Goal: Task Accomplishment & Management: Manage account settings

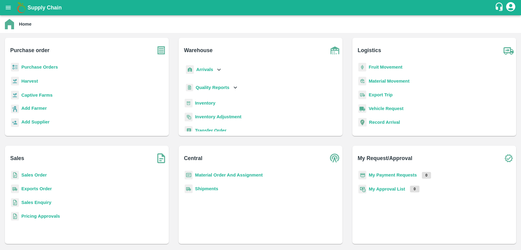
click at [50, 68] on b "Purchase Orders" at bounding box center [39, 67] width 37 height 5
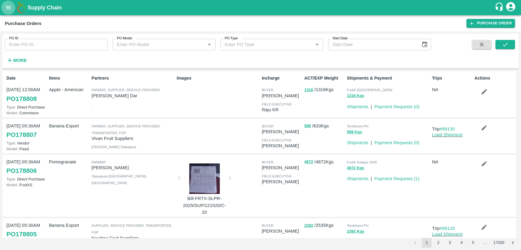
click at [11, 10] on icon "open drawer" at bounding box center [8, 7] width 7 height 7
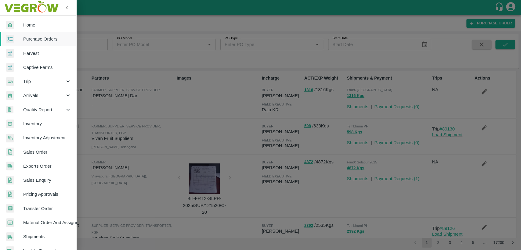
click at [49, 37] on span "Purchase Orders" at bounding box center [47, 39] width 48 height 7
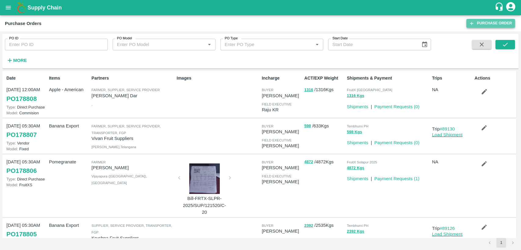
click at [503, 23] on link "Purchase Order" at bounding box center [491, 23] width 49 height 9
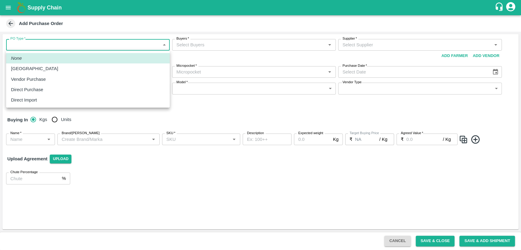
click at [146, 44] on body "Supply Chain Add Purchase Order PO Type   * ​ PO Type Buyers   * Buyers   * Sup…" at bounding box center [260, 125] width 521 height 250
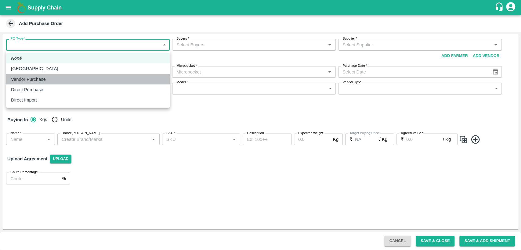
click at [128, 81] on div "Vendor Purchase" at bounding box center [88, 79] width 154 height 7
type input "2"
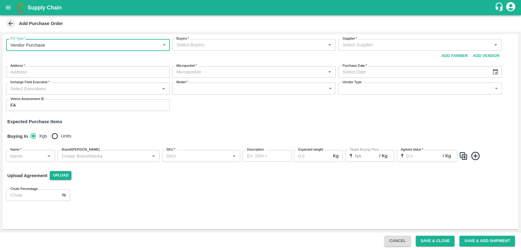
click at [220, 48] on input "Buyers   *" at bounding box center [249, 45] width 150 height 8
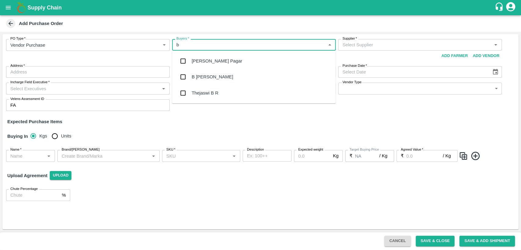
type input "b"
click at [223, 77] on div "B [PERSON_NAME]" at bounding box center [213, 77] width 42 height 7
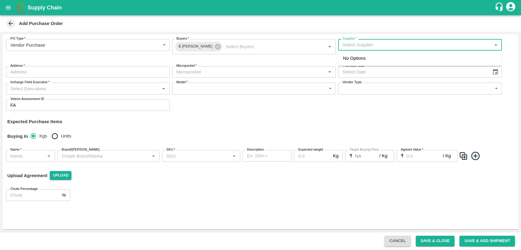
click at [350, 43] on input "Supplier   *" at bounding box center [415, 45] width 150 height 8
type input "swannush"
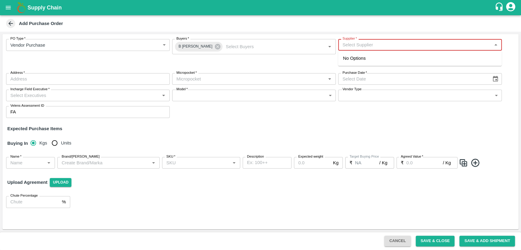
click at [384, 44] on input "Supplier   *" at bounding box center [415, 45] width 150 height 8
paste input "Swaanush fru"
type input "Swaanush"
click at [347, 48] on input "Supplier   *" at bounding box center [415, 45] width 150 height 8
type input "swaanush"
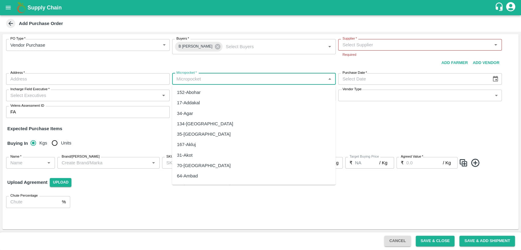
click at [217, 78] on input "Micropocket   *" at bounding box center [249, 79] width 150 height 8
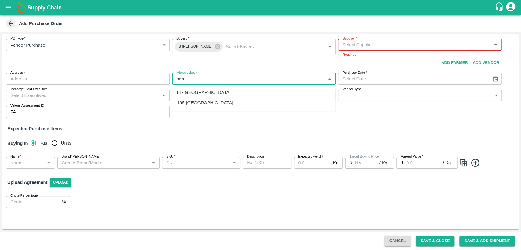
click at [183, 89] on div "81-Bangalore" at bounding box center [204, 92] width 54 height 7
type input "81-Bangalore"
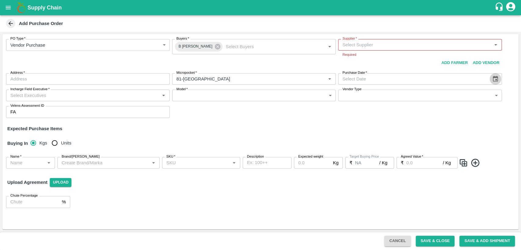
click at [496, 76] on icon "Choose date" at bounding box center [495, 79] width 5 height 6
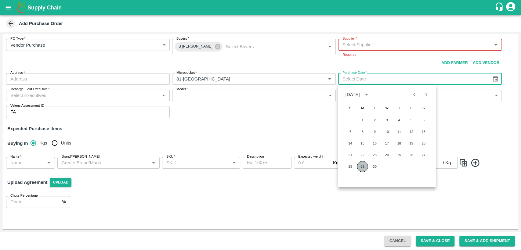
click at [361, 168] on button "29" at bounding box center [362, 166] width 11 height 11
type input "29/09/2025"
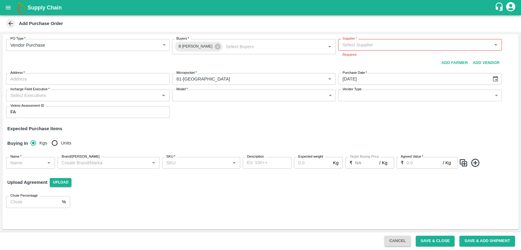
click at [65, 95] on input "Incharge Field Executive   *" at bounding box center [83, 96] width 150 height 8
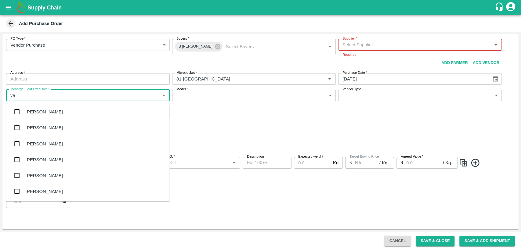
type input "var"
click at [94, 112] on div "Varun M" at bounding box center [88, 112] width 164 height 16
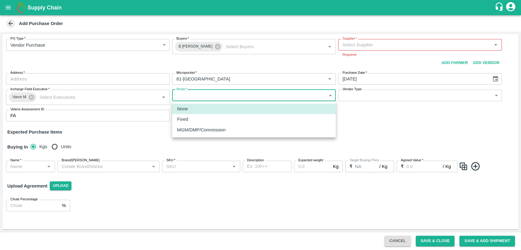
click at [180, 95] on body "Supply Chain Add Purchase Order PO Type   * Vendor Purchase 2 PO Type Buyers   …" at bounding box center [260, 125] width 521 height 250
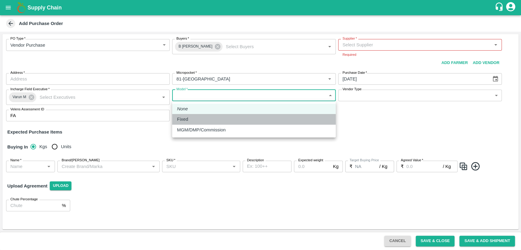
click at [184, 120] on p "Fixed" at bounding box center [182, 119] width 11 height 7
type input "Fixed"
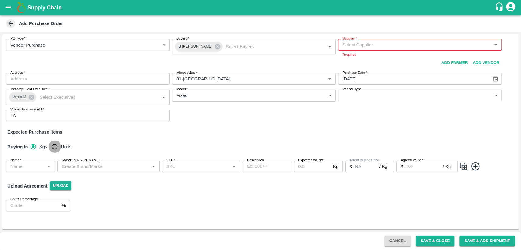
click at [56, 148] on input "Units" at bounding box center [55, 147] width 12 height 12
radio input "true"
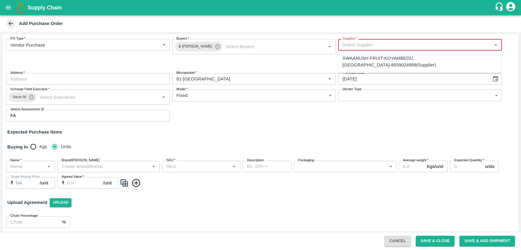
click at [401, 47] on input "Supplier   *" at bounding box center [415, 45] width 150 height 8
click at [399, 60] on div "SWAANUSH FRUIT-KOYAMBEDU, Chennai-8939024999(Supplier)" at bounding box center [420, 62] width 154 height 14
type input "SWAANUSH FRUIT-KOYAMBEDU, Chennai-8939024999(Supplier)"
type input "[GEOGRAPHIC_DATA], [GEOGRAPHIC_DATA], [GEOGRAPHIC_DATA], [GEOGRAPHIC_DATA]"
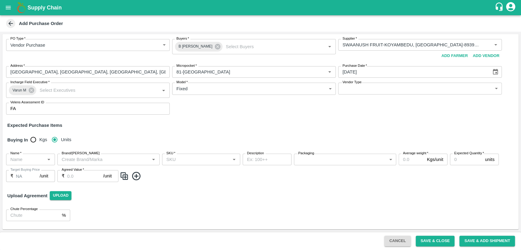
click at [205, 133] on div "PO Type   * Vendor Purchase 2 PO Type Buyers   * B Chandra Sekhar Buyers   * Su…" at bounding box center [260, 131] width 516 height 195
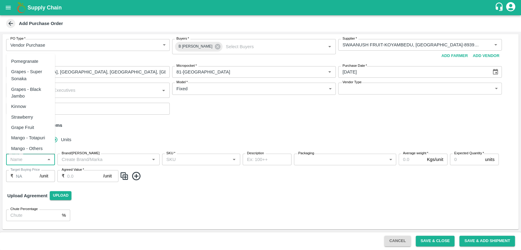
click at [23, 162] on input "Name   *" at bounding box center [25, 160] width 35 height 8
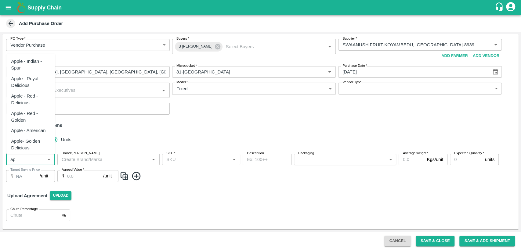
type input "a"
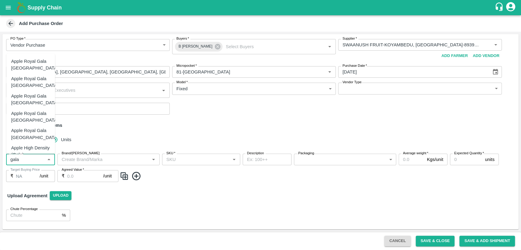
type input "gala"
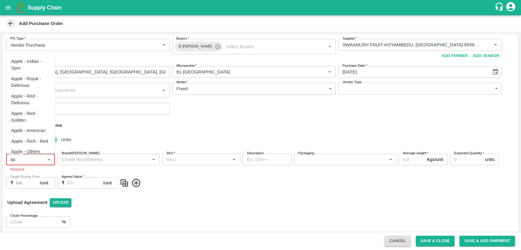
type input "a"
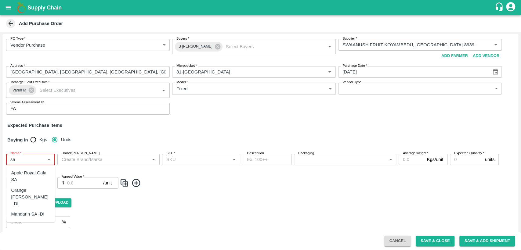
click at [44, 177] on div "Apple Royal Gala SA" at bounding box center [30, 177] width 39 height 14
type input "Apple Royal Gala SA"
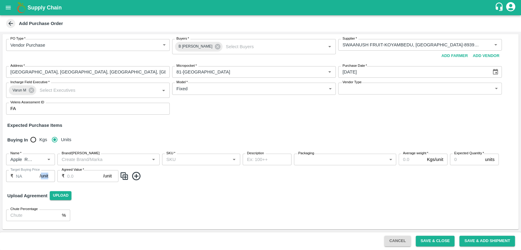
click at [44, 177] on div "Name   * Name   * Brand/Marka Brand/Marka SKU   * SKU   * Description x Descrip…" at bounding box center [260, 168] width 516 height 38
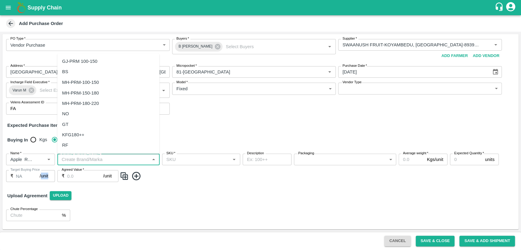
click at [132, 156] on input "Brand/Marka" at bounding box center [103, 160] width 89 height 8
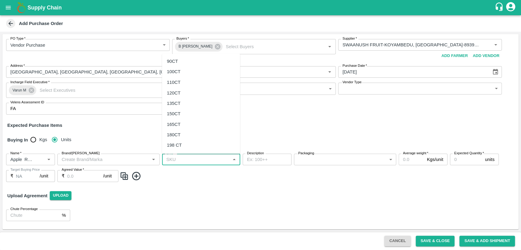
click at [213, 159] on input "SKU   *" at bounding box center [196, 160] width 64 height 8
click at [183, 103] on div "135CT" at bounding box center [201, 103] width 78 height 10
click at [197, 160] on input "SKU   *" at bounding box center [192, 160] width 57 height 8
click at [193, 116] on div "150CT" at bounding box center [201, 114] width 78 height 10
type input "150CT"
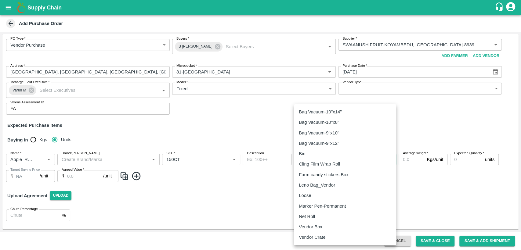
click at [315, 162] on body "Supply Chain Add Purchase Order PO Type   * Vendor Purchase 2 PO Type Buyers   …" at bounding box center [260, 125] width 521 height 250
click at [310, 228] on p "Vendor Box" at bounding box center [311, 227] width 24 height 7
type input "276"
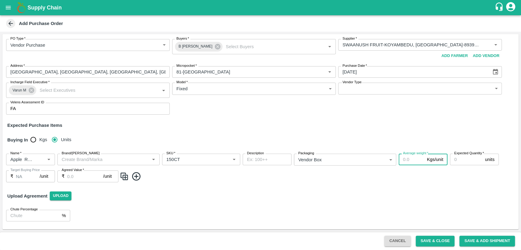
click at [404, 157] on input "Average weight   *" at bounding box center [412, 160] width 26 height 12
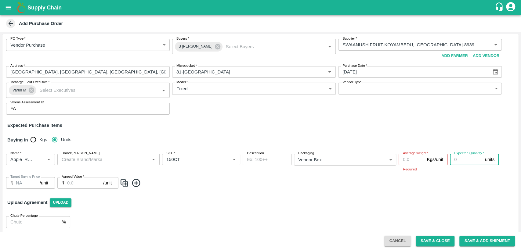
click at [458, 160] on input "Expected Quantity   *" at bounding box center [466, 160] width 33 height 12
type input "274"
click at [67, 184] on input "Agreed Value   *" at bounding box center [85, 183] width 36 height 12
type input "2550"
click at [407, 161] on input "Average weight   *" at bounding box center [412, 160] width 26 height 12
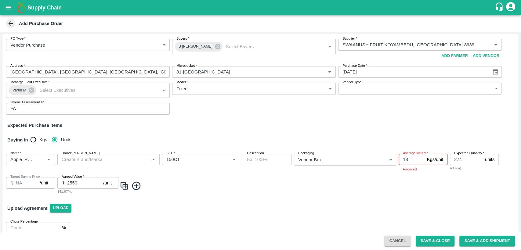
type input "18"
click at [332, 199] on div "Upload Agreement Upload" at bounding box center [260, 208] width 516 height 18
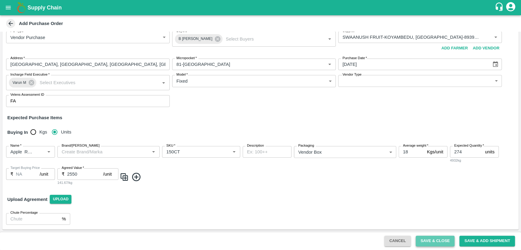
click at [439, 239] on button "Save & Close" at bounding box center [435, 241] width 39 height 11
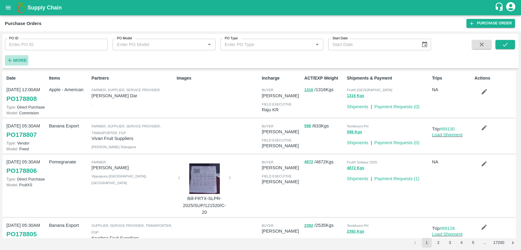
click at [20, 63] on strong "More" at bounding box center [20, 60] width 14 height 5
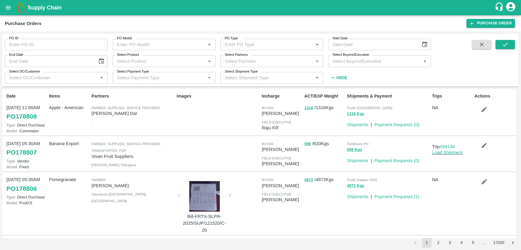
click at [376, 64] on input "Select Buyers/Executive" at bounding box center [374, 61] width 89 height 8
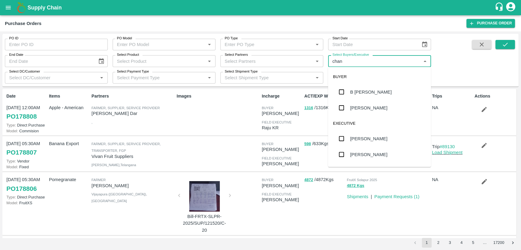
type input "chand"
click at [374, 93] on div "B [PERSON_NAME]" at bounding box center [371, 92] width 42 height 7
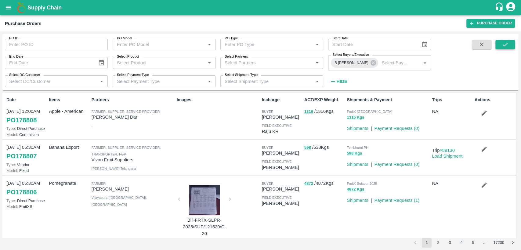
drag, startPoint x: 507, startPoint y: 39, endPoint x: 506, endPoint y: 45, distance: 5.9
click at [506, 45] on div "PO ID PO ID PO Model PO Model   * PO Type PO Type   * Start Date Start Date End…" at bounding box center [260, 62] width 516 height 52
click at [506, 45] on icon "submit" at bounding box center [505, 44] width 7 height 7
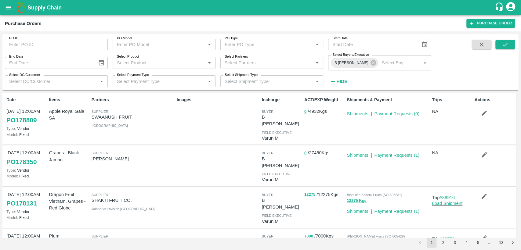
click at [39, 119] on div "Date 29 Sep, 12:00AM PO 178809 Type: Vendor Model: Fixed" at bounding box center [25, 118] width 42 height 49
drag, startPoint x: 40, startPoint y: 122, endPoint x: 6, endPoint y: 121, distance: 34.2
click at [6, 121] on div "Date 29 Sep, 12:00AM PO 178809 Type: Vendor Model: Fixed" at bounding box center [25, 118] width 42 height 49
drag, startPoint x: 39, startPoint y: 119, endPoint x: 0, endPoint y: 126, distance: 39.7
click at [0, 126] on div "PO ID PO ID PO Model PO Model   * PO Type PO Type   * Start Date Start Date End…" at bounding box center [260, 140] width 521 height 219
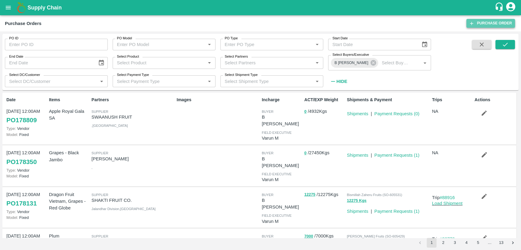
click at [503, 23] on link "Purchase Order" at bounding box center [491, 23] width 49 height 9
click at [505, 46] on icon "submit" at bounding box center [505, 45] width 5 height 4
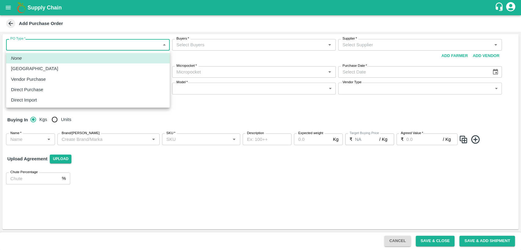
click at [56, 48] on body "Supply Chain Add Purchase Order PO Type   * ​ PO Type Buyers   * Buyers   * Sup…" at bounding box center [260, 125] width 521 height 250
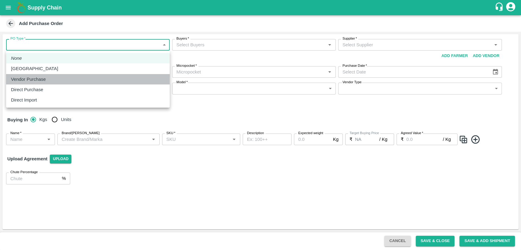
click at [55, 82] on div "Vendor Purchase" at bounding box center [88, 79] width 154 height 7
type input "2"
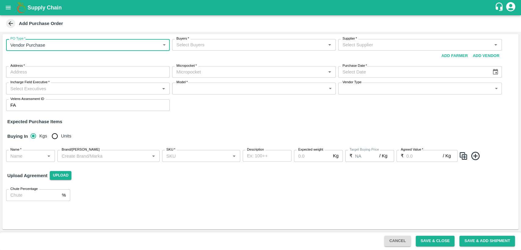
click at [200, 47] on input "Buyers   *" at bounding box center [249, 45] width 150 height 8
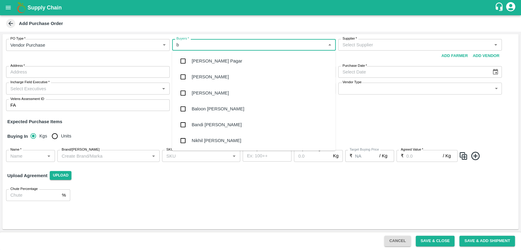
type input "b"
type input "cha"
click at [206, 107] on div "B [PERSON_NAME]" at bounding box center [213, 109] width 42 height 7
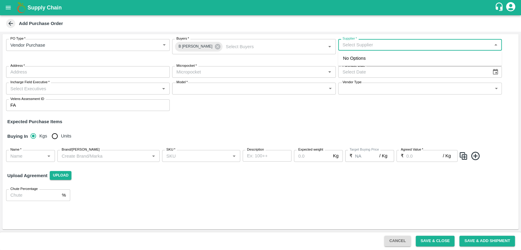
click at [393, 46] on input "Supplier   *" at bounding box center [415, 45] width 150 height 8
click at [388, 56] on div "Embrace Fresh fruits Pvt. Ltd.-, Mumbai-77388 79055(Supplier)" at bounding box center [420, 62] width 154 height 14
type input "Embrace Fresh fruits Pvt. Ltd.-, Mumbai-77388 79055(Supplier)"
type input ", Mumbai, , Maharashtra"
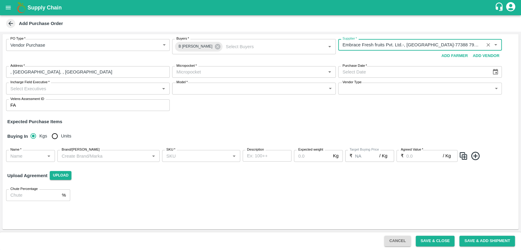
type input "Embrace Fresh fruits Pvt. Ltd.-, Mumbai-77388 79055(Supplier)"
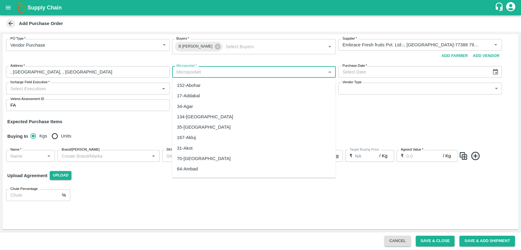
click at [187, 71] on input "Micropocket   *" at bounding box center [249, 72] width 150 height 8
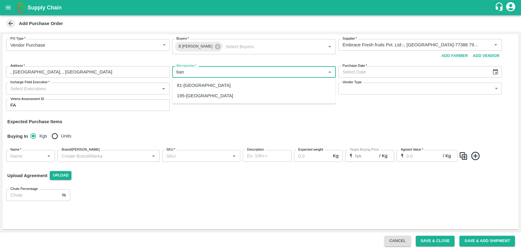
click at [188, 84] on div "81-[GEOGRAPHIC_DATA]" at bounding box center [204, 85] width 54 height 7
type input "81-[GEOGRAPHIC_DATA]"
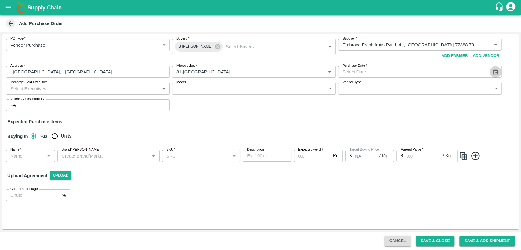
click at [496, 72] on icon "Choose date" at bounding box center [495, 72] width 5 height 6
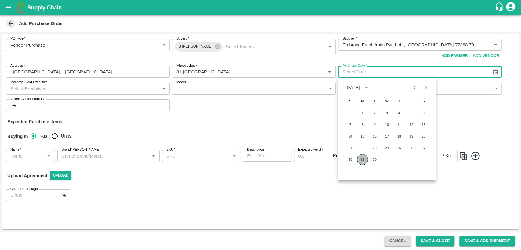
click at [363, 160] on button "29" at bounding box center [362, 159] width 11 height 11
type input "29/09/2025"
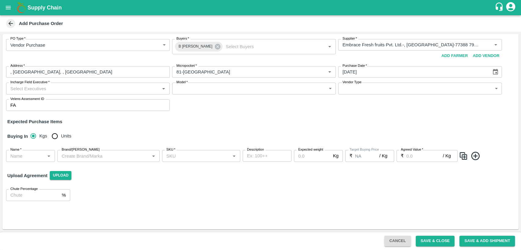
click at [112, 89] on input "Incharge Field Executive   *" at bounding box center [83, 89] width 150 height 8
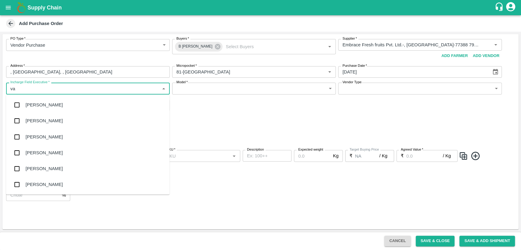
type input "var"
click at [107, 110] on div "Varun M" at bounding box center [88, 105] width 164 height 16
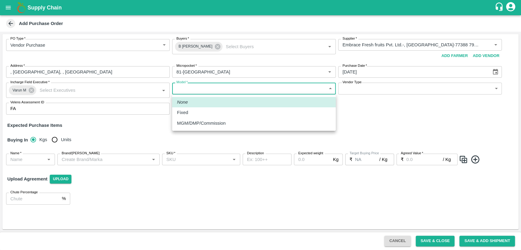
click at [293, 93] on body "Supply Chain Add Purchase Order PO Type   * Vendor Purchase 2 PO Type Buyers   …" at bounding box center [260, 125] width 521 height 250
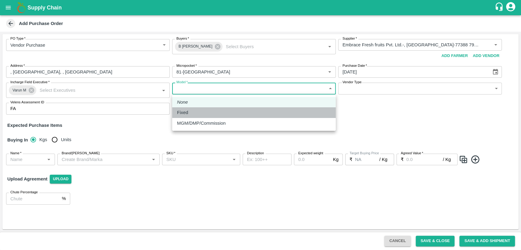
click at [283, 108] on li "Fixed" at bounding box center [254, 113] width 164 height 10
type input "Fixed"
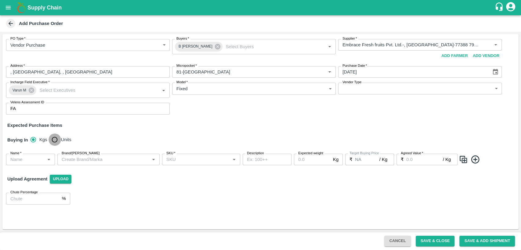
click at [58, 138] on input "Units" at bounding box center [55, 140] width 12 height 12
radio input "true"
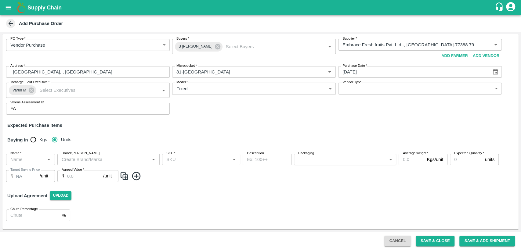
click at [33, 159] on input "Name   *" at bounding box center [25, 160] width 35 height 8
type input "Apple Fuji [GEOGRAPHIC_DATA]"
click at [187, 162] on input "SKU   *" at bounding box center [196, 160] width 64 height 8
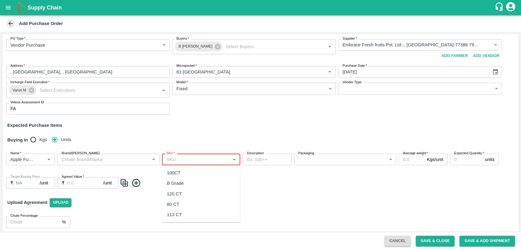
click at [203, 160] on input "SKU   *" at bounding box center [196, 160] width 64 height 8
click at [179, 173] on div "100CT" at bounding box center [174, 173] width 14 height 7
type input "100CT"
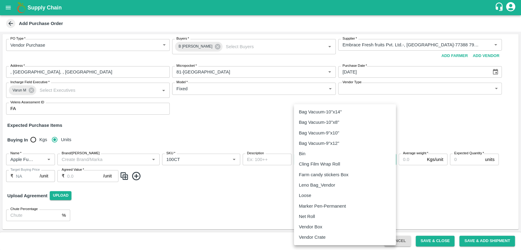
click at [328, 158] on body "Supply Chain Add Purchase Order PO Type   * Vendor Purchase 2 PO Type Buyers   …" at bounding box center [260, 125] width 521 height 250
click at [321, 223] on li "Vendor Box" at bounding box center [345, 227] width 102 height 10
type input "276"
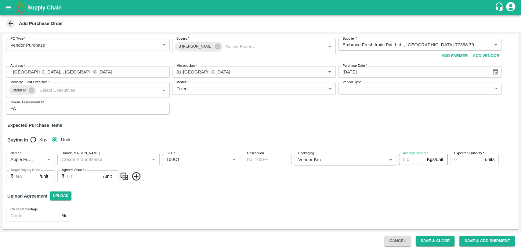
click at [411, 162] on input "Average weight   *" at bounding box center [412, 160] width 26 height 12
type input "18"
click at [459, 161] on input "Expected Quantity   *" at bounding box center [466, 160] width 33 height 12
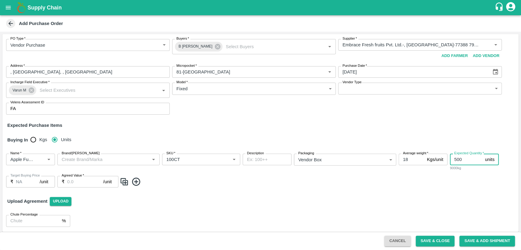
type input "500"
click at [93, 181] on input "Agreed Value   *" at bounding box center [85, 182] width 36 height 12
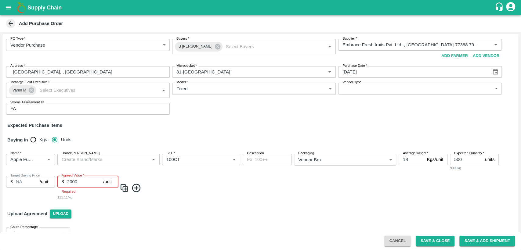
type input "2000"
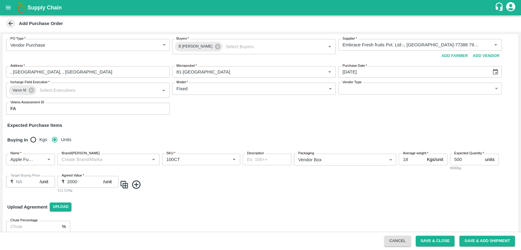
click at [283, 202] on div "PO Type   * Vendor Purchase 2 PO Type Buyers   * B Chandra Sekhar Buyers   * Su…" at bounding box center [260, 135] width 516 height 203
click at [436, 242] on button "Save & Close" at bounding box center [435, 241] width 39 height 11
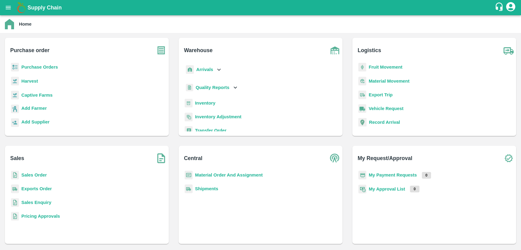
click at [58, 72] on div "Purchase Orders" at bounding box center [87, 70] width 154 height 14
click at [53, 68] on b "Purchase Orders" at bounding box center [39, 67] width 37 height 5
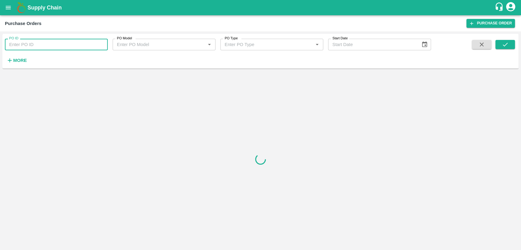
click at [33, 46] on input "PO ID" at bounding box center [56, 45] width 103 height 12
paste input "178809"
type input "178809"
click at [507, 40] on div "PO ID 178809 PO ID PO Model PO Model   * PO Type PO Type   * Start Date Start D…" at bounding box center [260, 51] width 516 height 30
click at [507, 43] on icon "submit" at bounding box center [505, 44] width 7 height 7
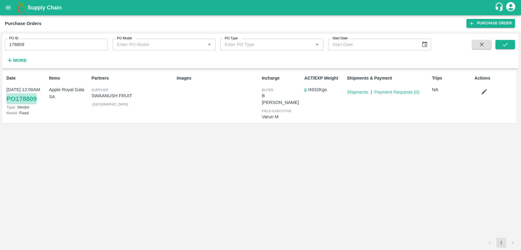
click at [20, 99] on link "PO 178809" at bounding box center [21, 98] width 30 height 11
click at [395, 92] on link "Payment Requests ( 0 )" at bounding box center [396, 92] width 45 height 5
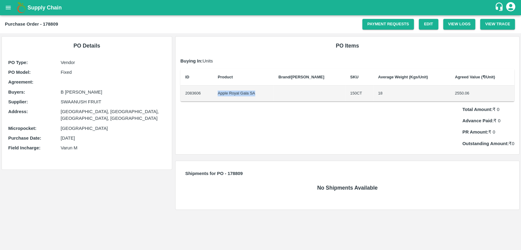
drag, startPoint x: 222, startPoint y: 94, endPoint x: 263, endPoint y: 93, distance: 41.2
click at [263, 93] on td "Apple Royal Gala SA" at bounding box center [243, 94] width 61 height 16
copy td "Apple Royal Gala SA"
drag, startPoint x: 61, startPoint y: 102, endPoint x: 103, endPoint y: 107, distance: 41.5
click at [103, 107] on div "PO Type : Vendor PO Model : Fixed Agreement: Buyers : B [PERSON_NAME] Supplier …" at bounding box center [87, 107] width 160 height 99
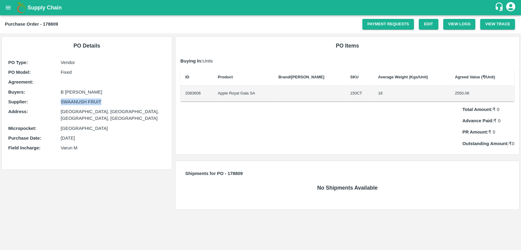
copy p "SWAANUSH FRUIT"
click at [7, 8] on icon "open drawer" at bounding box center [8, 7] width 7 height 7
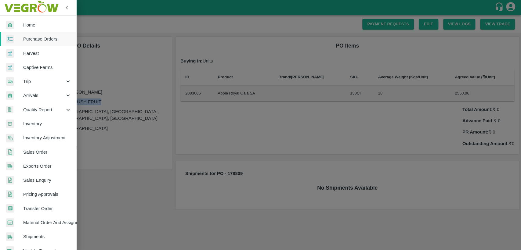
click at [51, 45] on link "Purchase Orders" at bounding box center [38, 39] width 76 height 14
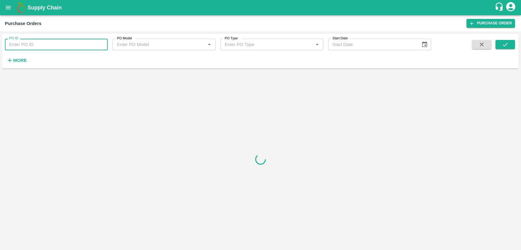
click at [39, 46] on input "PO ID" at bounding box center [56, 45] width 103 height 12
paste input "178811"
type input "178811"
click at [510, 45] on button "submit" at bounding box center [506, 44] width 20 height 9
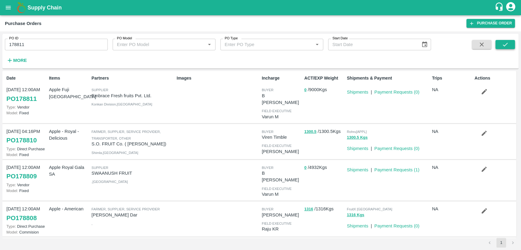
click at [510, 45] on button "submit" at bounding box center [506, 44] width 20 height 9
click at [106, 95] on p "Embrace Fresh fruits Pvt. Ltd." at bounding box center [133, 96] width 83 height 7
click at [506, 46] on icon "submit" at bounding box center [505, 44] width 7 height 7
click at [30, 102] on link "PO 178811" at bounding box center [21, 98] width 30 height 11
click at [31, 172] on link "PO 178809" at bounding box center [21, 176] width 30 height 11
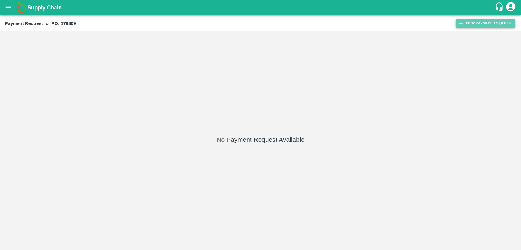
click at [484, 22] on button "New Payment Request" at bounding box center [485, 23] width 59 height 9
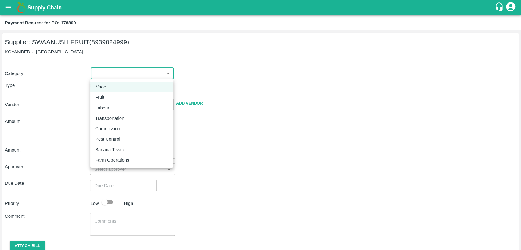
click at [141, 71] on body "Supply Chain Payment Request for PO: 178809 Supplier: SWAANUSH FRUIT (893902499…" at bounding box center [260, 125] width 521 height 250
click at [126, 97] on div "Fruit" at bounding box center [131, 97] width 73 height 7
type input "1"
type input "SWAANUSH FRUIT - 8939024999(Supplier)"
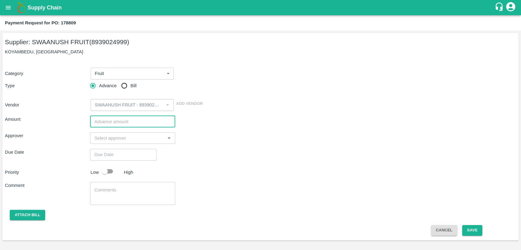
click at [116, 120] on input "number" at bounding box center [132, 122] width 85 height 12
paste input "698700"
click at [115, 142] on div "​" at bounding box center [132, 139] width 85 height 12
type input "698700"
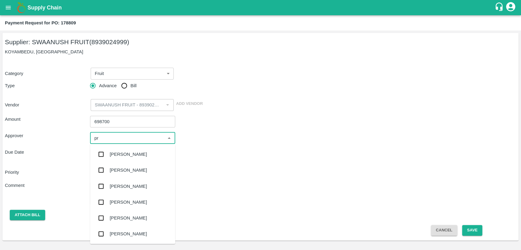
type input "pra"
click at [126, 207] on div "Praveen Kumar" at bounding box center [132, 203] width 85 height 16
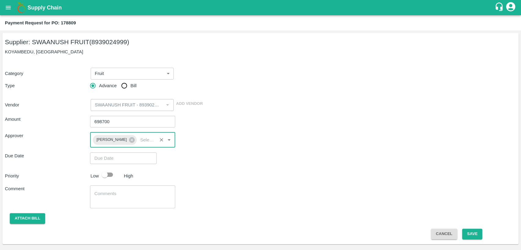
type input "DD/MM/YYYY hh:mm aa"
click at [126, 160] on input "DD/MM/YYYY hh:mm aa" at bounding box center [121, 159] width 62 height 12
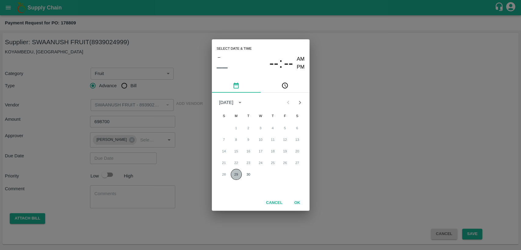
click at [236, 174] on button "29" at bounding box center [236, 174] width 11 height 11
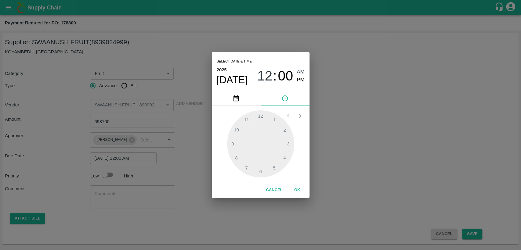
click at [283, 157] on div at bounding box center [260, 144] width 67 height 67
click at [301, 82] on span "PM" at bounding box center [301, 80] width 8 height 8
click at [285, 159] on div at bounding box center [260, 144] width 67 height 67
click at [246, 166] on div at bounding box center [260, 144] width 67 height 67
click at [246, 169] on div at bounding box center [260, 144] width 67 height 67
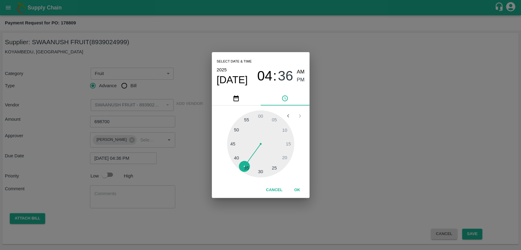
type input "29/09/2025 04:35 PM"
click at [296, 189] on button "OK" at bounding box center [298, 190] width 20 height 11
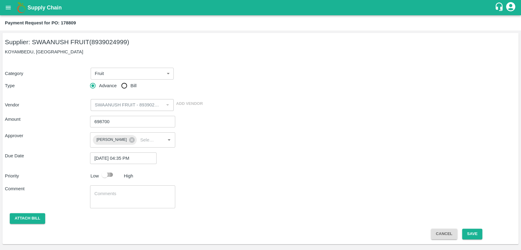
click at [110, 175] on input "checkbox" at bounding box center [104, 175] width 35 height 12
checkbox input "true"
click at [467, 230] on button "Save" at bounding box center [472, 234] width 20 height 11
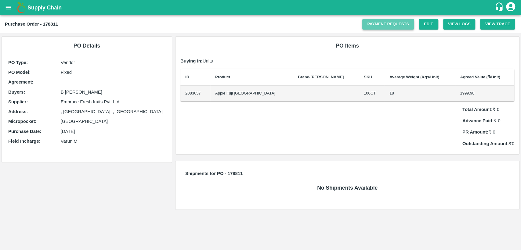
click at [399, 25] on link "Payment Requests" at bounding box center [389, 24] width 52 height 11
drag, startPoint x: 222, startPoint y: 93, endPoint x: 252, endPoint y: 96, distance: 30.1
click at [252, 95] on td "Apple Fuji [GEOGRAPHIC_DATA]" at bounding box center [251, 94] width 83 height 16
copy td "Apple Fuji [GEOGRAPHIC_DATA]"
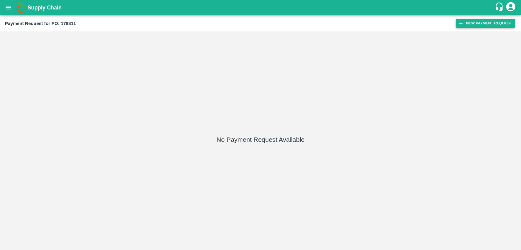
click at [473, 26] on button "New Payment Request" at bounding box center [485, 23] width 59 height 9
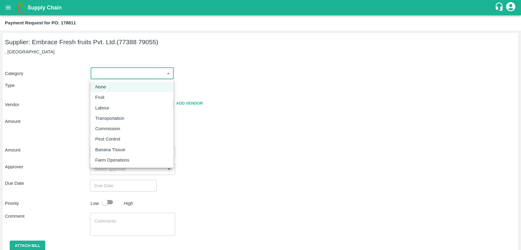
click at [129, 77] on body "Supply Chain Payment Request for PO: 178811 Supplier: Embrace Fresh fruits Pvt.…" at bounding box center [260, 125] width 521 height 250
click at [113, 99] on div "Fruit" at bounding box center [131, 97] width 73 height 7
type input "1"
type input "Embrace Fresh fruits Pvt. Ltd. - 77388 79055(Supplier)"
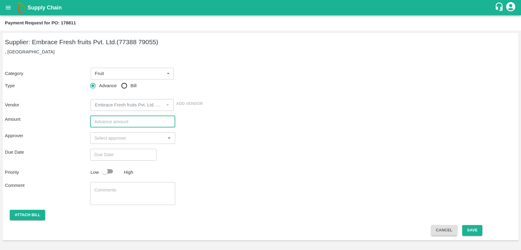
click at [127, 121] on input "number" at bounding box center [132, 122] width 85 height 12
paste input "1000000"
type input "1000000"
click at [122, 140] on input "input" at bounding box center [127, 138] width 71 height 8
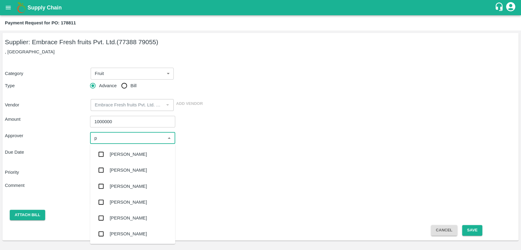
type input "pr"
click at [141, 204] on div "Praveen Kumar" at bounding box center [132, 203] width 85 height 16
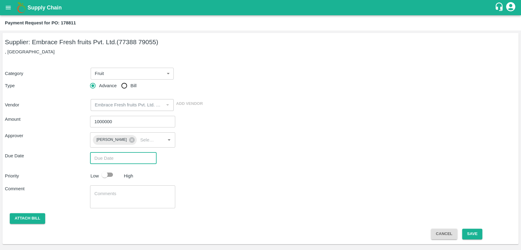
type input "DD/MM/YYYY hh:mm aa"
click at [112, 155] on input "DD/MM/YYYY hh:mm aa" at bounding box center [121, 159] width 62 height 12
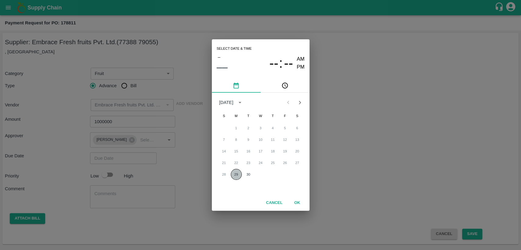
click at [239, 176] on button "29" at bounding box center [236, 174] width 11 height 11
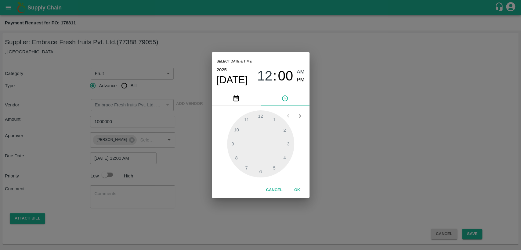
click at [301, 82] on span "PM" at bounding box center [301, 80] width 8 height 8
click at [286, 158] on div at bounding box center [260, 144] width 67 height 67
click at [246, 168] on div at bounding box center [260, 144] width 67 height 67
type input "29/09/2025 04:35 PM"
click at [298, 190] on button "OK" at bounding box center [298, 190] width 20 height 11
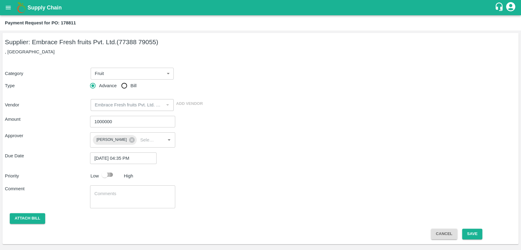
click at [108, 173] on input "checkbox" at bounding box center [104, 175] width 35 height 12
checkbox input "true"
click at [476, 232] on button "Save" at bounding box center [472, 234] width 20 height 11
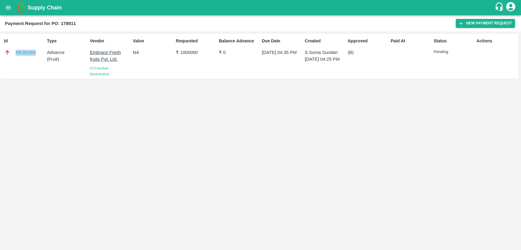
drag, startPoint x: 39, startPoint y: 52, endPoint x: 13, endPoint y: 52, distance: 26.6
click at [13, 52] on div "PR-262303" at bounding box center [24, 52] width 41 height 7
copy link "PR-262303"
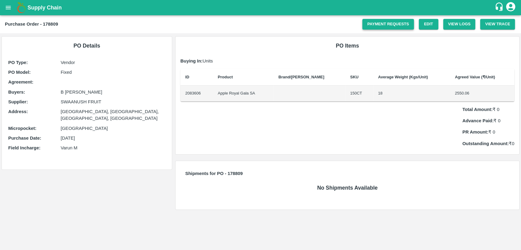
click at [394, 24] on link "Payment Requests" at bounding box center [389, 24] width 52 height 11
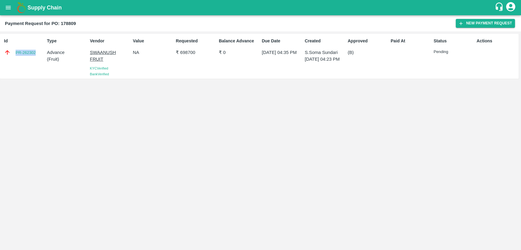
drag, startPoint x: 41, startPoint y: 53, endPoint x: 14, endPoint y: 56, distance: 26.4
click at [14, 56] on div "PR-262302" at bounding box center [24, 52] width 41 height 7
copy link "PR-262302"
